Goal: Task Accomplishment & Management: Use online tool/utility

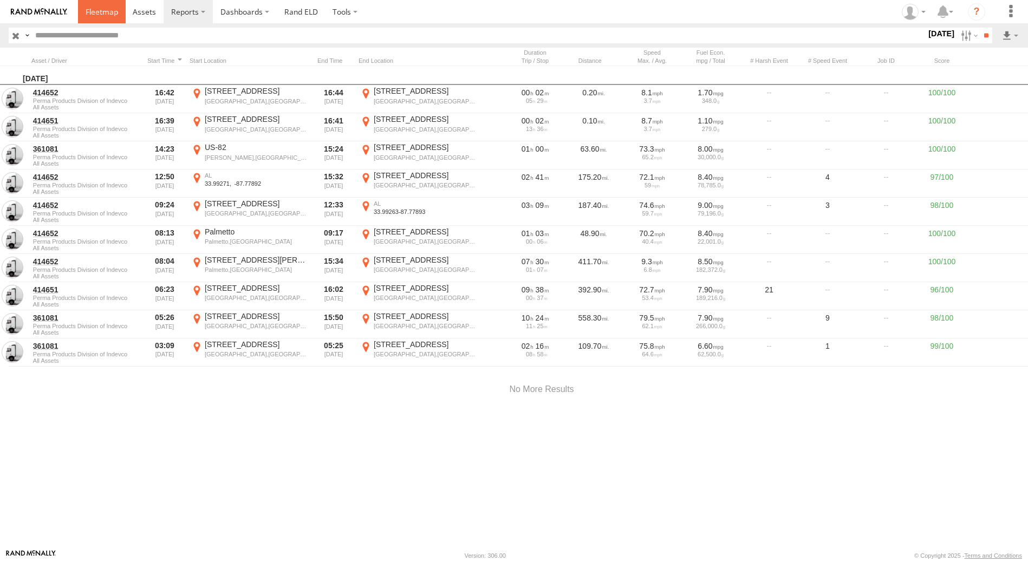
click at [107, 14] on span at bounding box center [102, 12] width 33 height 10
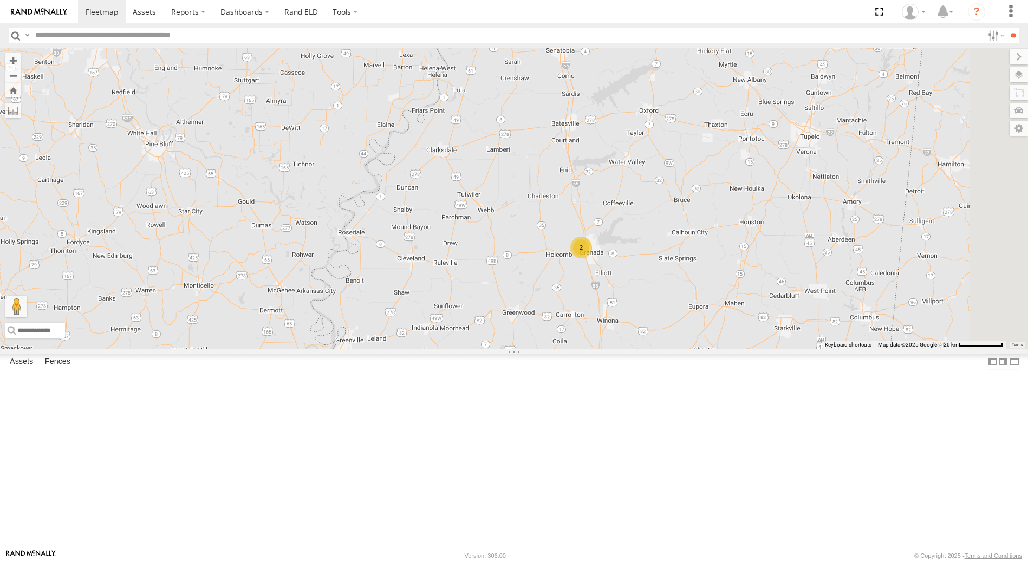
click at [0, 0] on div "(Camera for 361082) 357660104100789" at bounding box center [0, 0] width 0 height 0
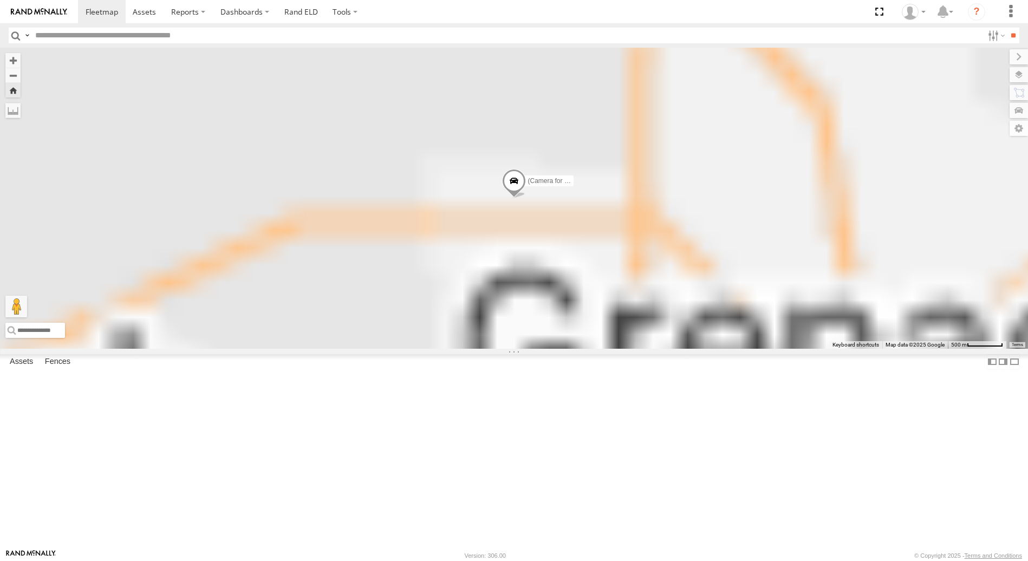
click at [0, 0] on div "(Camera for 361082) 357660104100789" at bounding box center [0, 0] width 0 height 0
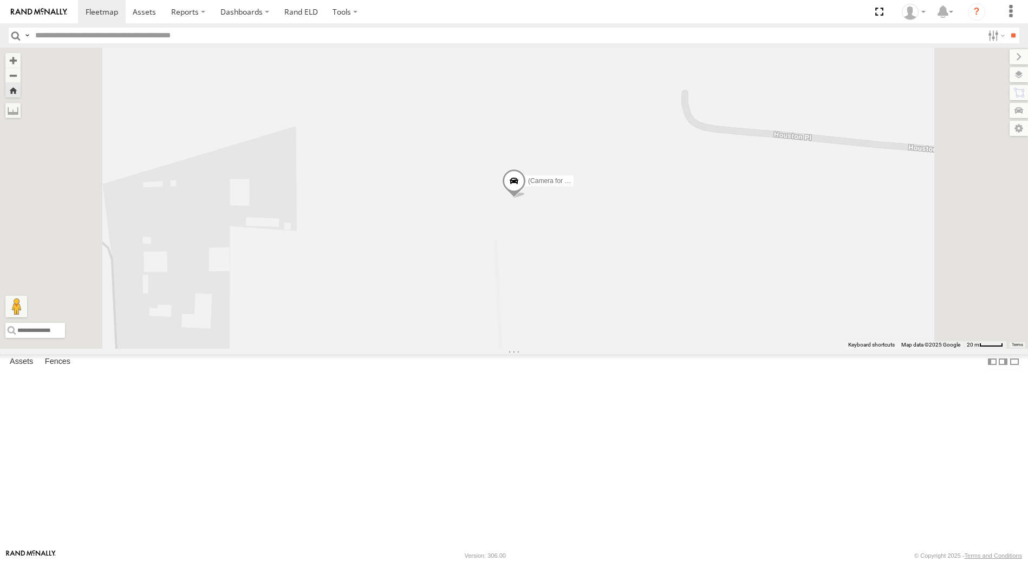
click at [526, 198] on span at bounding box center [514, 183] width 24 height 29
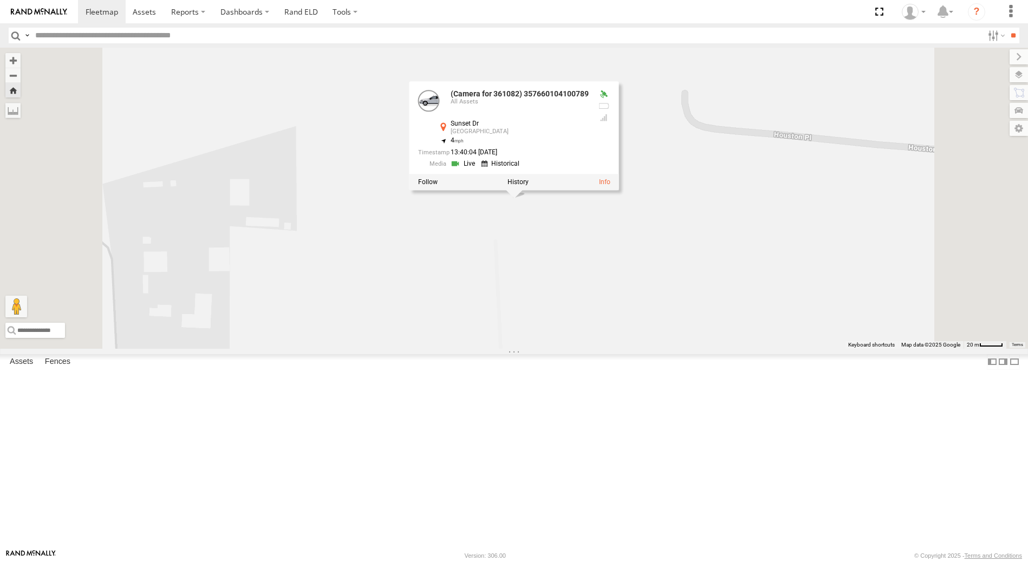
click at [478, 169] on link at bounding box center [465, 164] width 28 height 10
